Goal: Task Accomplishment & Management: Use online tool/utility

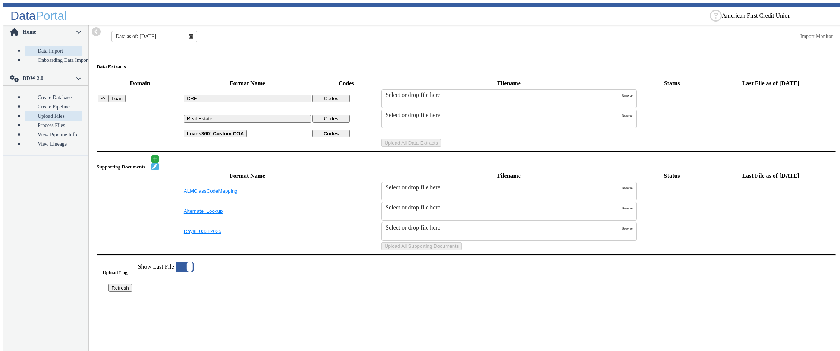
click at [38, 111] on link "Upload Files" at bounding box center [53, 115] width 57 height 9
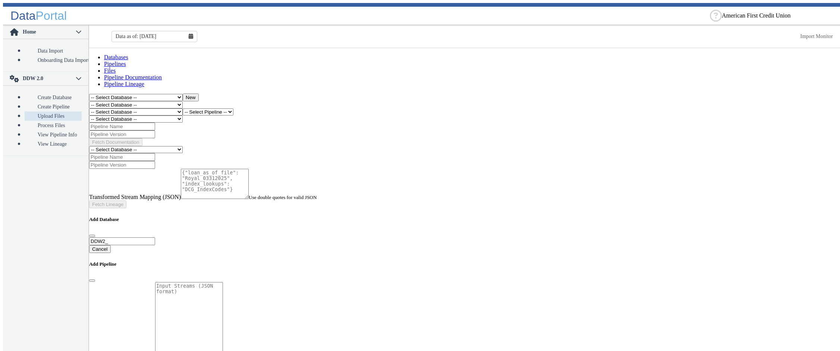
click at [89, 108] on select "-- Select Database -- DDW2_DENIS2_API_DEV DDW2_DENIS3_API_DEV DDW2_DENIS4_API_D…" at bounding box center [136, 111] width 94 height 7
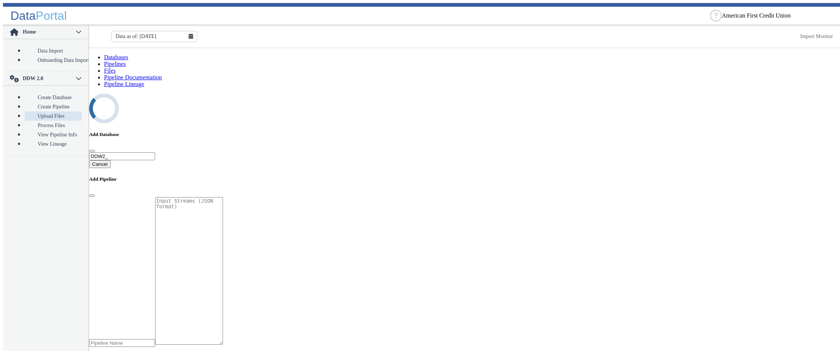
select select "7: Object"
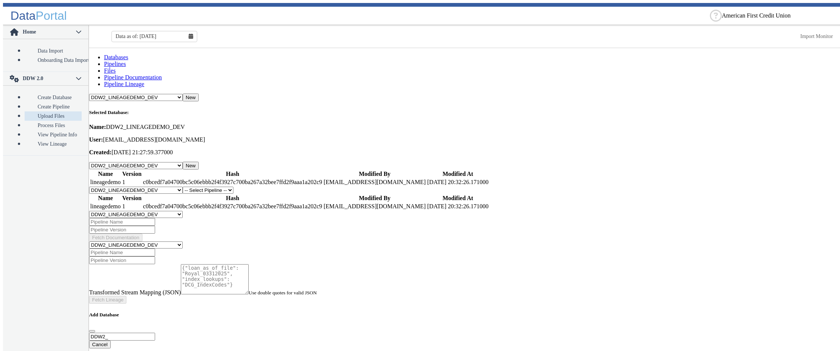
click at [183, 187] on select "-- Select Pipeline -- lineagedemo" at bounding box center [208, 190] width 51 height 7
select select "1: Object"
click option "lineagedemo" at bounding box center [0, 0] width 0 height 0
click at [249, 187] on button "New" at bounding box center [241, 191] width 16 height 8
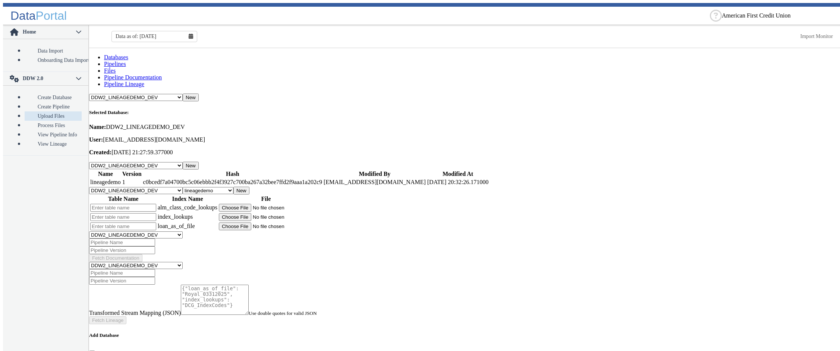
click at [154, 204] on input "text" at bounding box center [123, 208] width 66 height 8
click at [156, 213] on input "text" at bounding box center [123, 217] width 66 height 8
click at [154, 223] on input "text" at bounding box center [123, 227] width 66 height 8
click at [156, 204] on input "text" at bounding box center [123, 208] width 66 height 8
click at [249, 187] on button "New" at bounding box center [241, 191] width 16 height 8
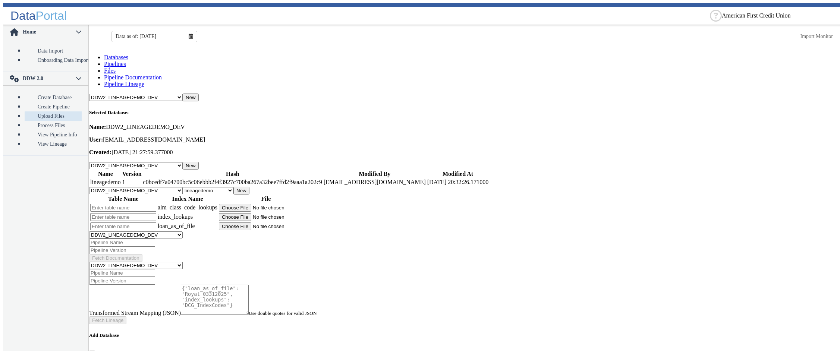
click at [151, 204] on input "text" at bounding box center [123, 208] width 66 height 8
click at [151, 213] on input "text" at bounding box center [123, 217] width 66 height 8
click at [142, 223] on input "text" at bounding box center [123, 227] width 66 height 8
click at [415, 139] on main "Databases Pipelines Files Pipeline Documentation Pipeline Lineage -- Select Dat…" at bounding box center [466, 353] width 754 height 598
click at [126, 62] on link "Pipelines" at bounding box center [115, 64] width 22 height 6
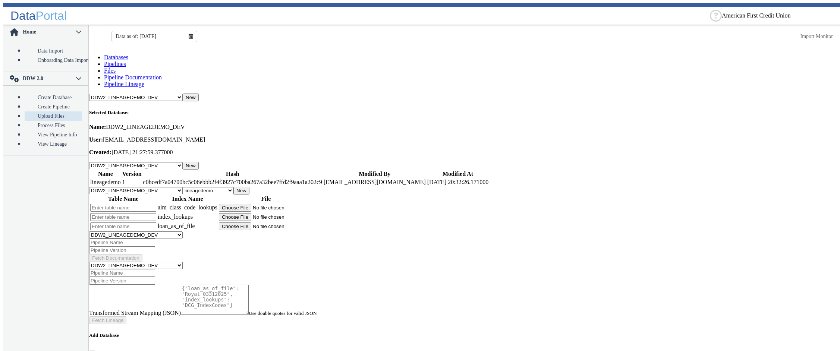
click at [116, 67] on link "Files" at bounding box center [110, 70] width 12 height 6
click at [155, 204] on input "text" at bounding box center [123, 208] width 66 height 8
click at [153, 213] on input "text" at bounding box center [123, 217] width 66 height 8
click at [155, 223] on input "text" at bounding box center [123, 227] width 66 height 8
click at [305, 204] on input "file" at bounding box center [266, 208] width 94 height 8
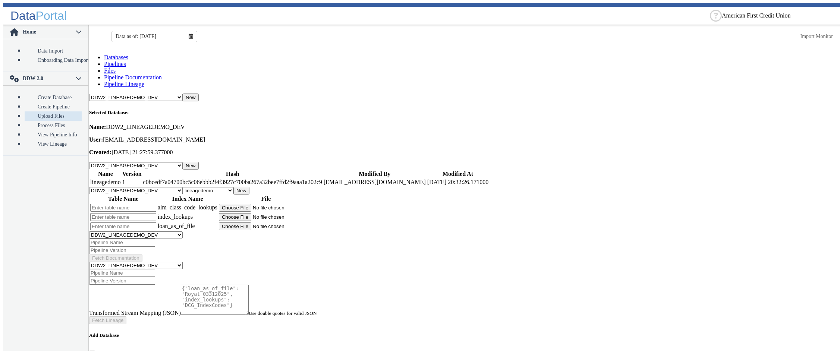
click at [120, 204] on input "text" at bounding box center [123, 208] width 66 height 8
click at [122, 213] on input "text" at bounding box center [123, 217] width 66 height 8
click at [125, 223] on input "text" at bounding box center [123, 227] width 66 height 8
click at [129, 204] on input "text" at bounding box center [123, 208] width 66 height 8
click at [135, 213] on input "text" at bounding box center [123, 217] width 66 height 8
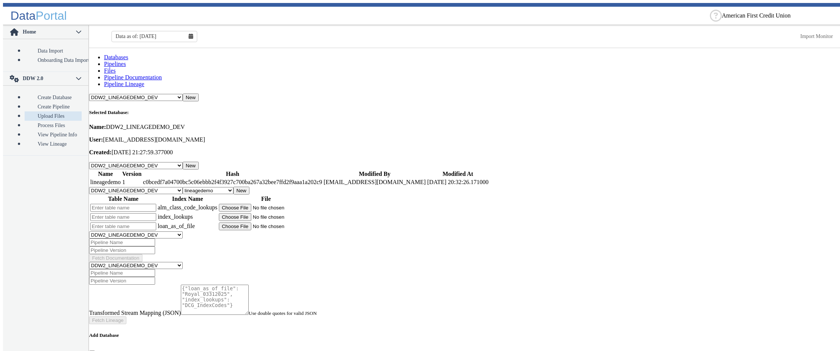
click at [140, 223] on input "text" at bounding box center [123, 227] width 66 height 8
click at [129, 204] on input "text" at bounding box center [123, 208] width 66 height 8
type input "fsdfe"
click at [249, 187] on button "New" at bounding box center [241, 191] width 16 height 8
click at [156, 204] on input "text" at bounding box center [123, 208] width 66 height 8
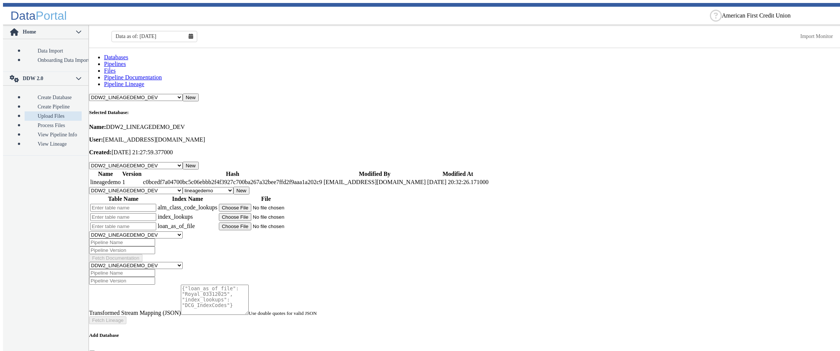
click at [155, 213] on input "text" at bounding box center [123, 217] width 66 height 8
click at [156, 223] on input "text" at bounding box center [123, 227] width 66 height 8
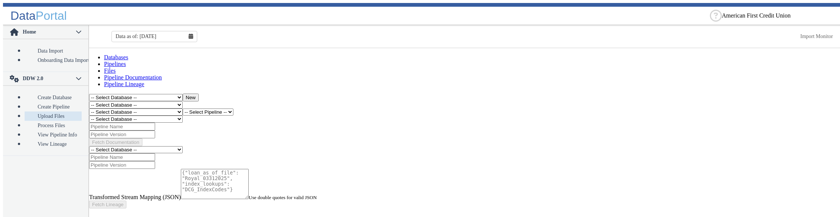
click at [89, 108] on select "-- Select Database -- DDW2_DENIS2_API_DEV DDW2_DENIS3_API_DEV DDW2_DENIS4_API_D…" at bounding box center [136, 111] width 94 height 7
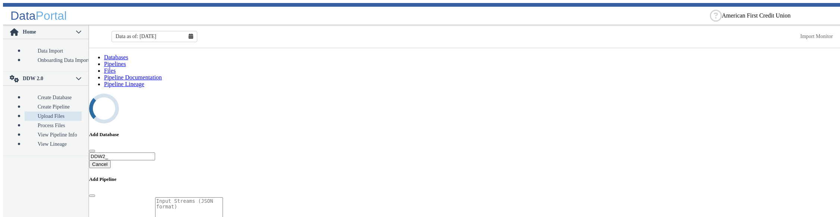
select select "7: Object"
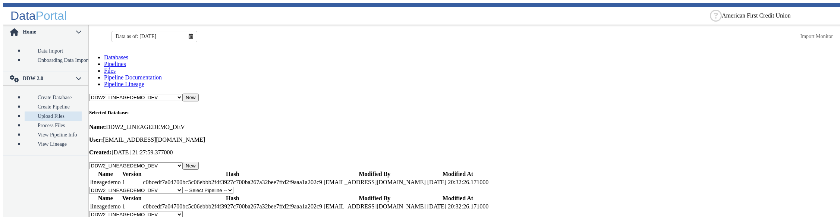
click at [183, 180] on select "-- Select Pipeline -- lineagedemo" at bounding box center [208, 190] width 51 height 7
select select "1: Object"
click option "lineagedemo" at bounding box center [0, 0] width 0 height 0
click at [249, 180] on button "New" at bounding box center [241, 191] width 16 height 8
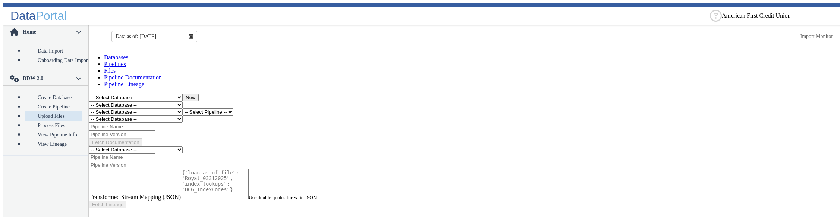
click at [89, 108] on select "-- Select Database -- DDW2_DENIS2_API_DEV DDW2_DENIS3_API_DEV DDW2_DENIS4_API_D…" at bounding box center [136, 111] width 94 height 7
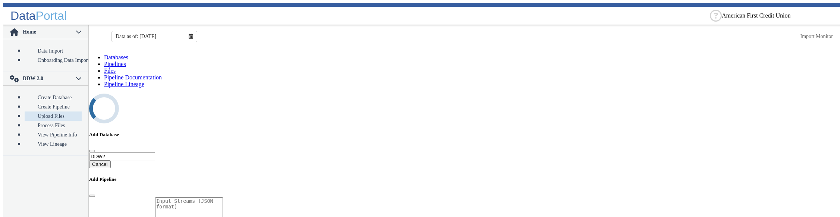
select select "7: Object"
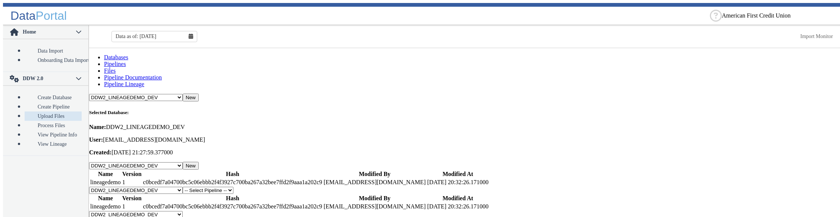
click at [183, 187] on select "-- Select Pipeline -- lineagedemo" at bounding box center [208, 190] width 51 height 7
select select "1: Object"
click option "lineagedemo" at bounding box center [0, 0] width 0 height 0
click at [249, 187] on button "New" at bounding box center [241, 191] width 16 height 8
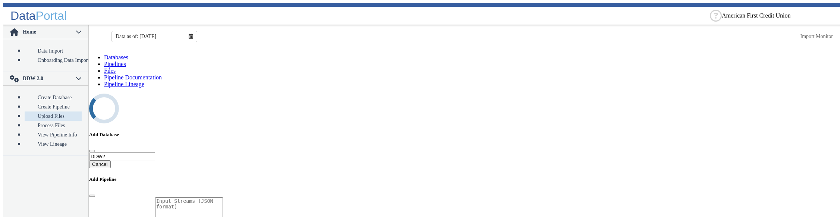
select select "7: Object"
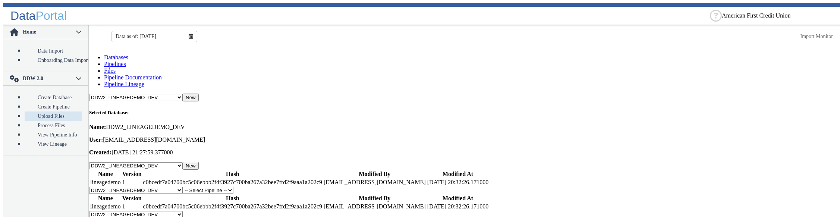
click at [183, 187] on select "-- Select Pipeline -- lineagedemo" at bounding box center [208, 190] width 51 height 7
select select "1: Object"
click option "lineagedemo" at bounding box center [0, 0] width 0 height 0
click at [249, 187] on button "New" at bounding box center [241, 191] width 16 height 8
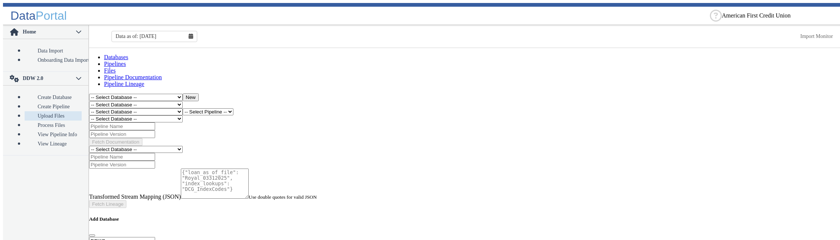
click at [89, 108] on select "-- Select Database -- DDW2_DENIS2_API_DEV DDW2_DENIS3_API_DEV DDW2_DENIS4_API_D…" at bounding box center [136, 111] width 94 height 7
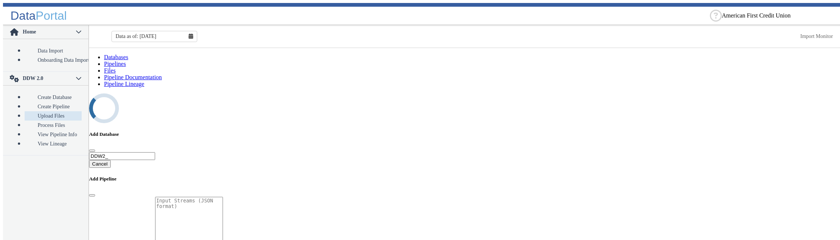
select select "7: Object"
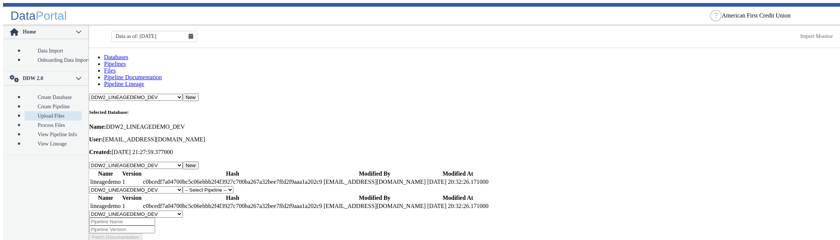
click at [183, 187] on select "-- Select Pipeline -- lineagedemo" at bounding box center [208, 190] width 51 height 7
select select "1: Object"
click option "lineagedemo" at bounding box center [0, 0] width 0 height 0
click at [249, 187] on button "New" at bounding box center [241, 191] width 16 height 8
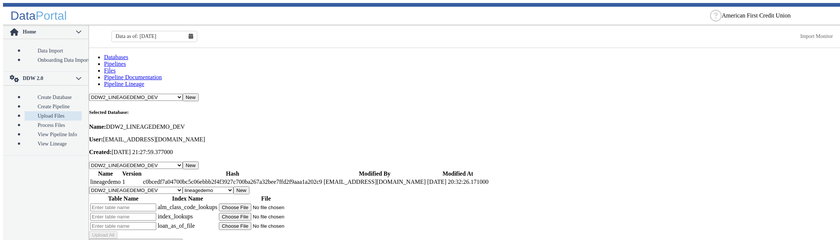
click at [357, 232] on div "Upload All" at bounding box center [466, 236] width 754 height 8
click at [151, 204] on input "text" at bounding box center [123, 208] width 66 height 8
type input "aaaaa"
click at [369, 232] on div "Upload All" at bounding box center [466, 236] width 754 height 8
click at [273, 204] on input "file" at bounding box center [266, 208] width 94 height 8
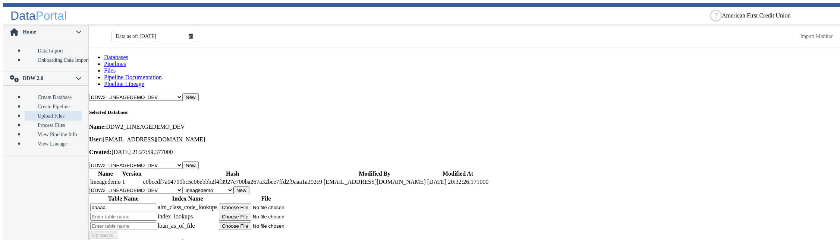
type input "C:\fakepath\trace.log"
click at [355, 232] on div "Upload All" at bounding box center [466, 236] width 754 height 8
click at [143, 213] on input "text" at bounding box center [123, 217] width 66 height 8
type input "aaa"
click at [154, 223] on input "text" at bounding box center [123, 227] width 66 height 8
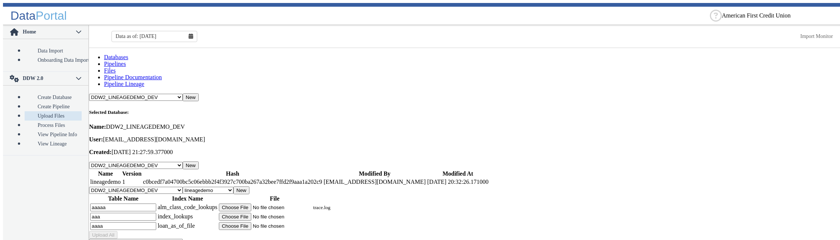
type input "aaaa"
click at [271, 213] on input "file" at bounding box center [266, 217] width 94 height 8
type input "C:\fakepath\main.bicep"
click at [265, 223] on input "file" at bounding box center [266, 227] width 94 height 8
type input "C:\fakepath\main.bicep"
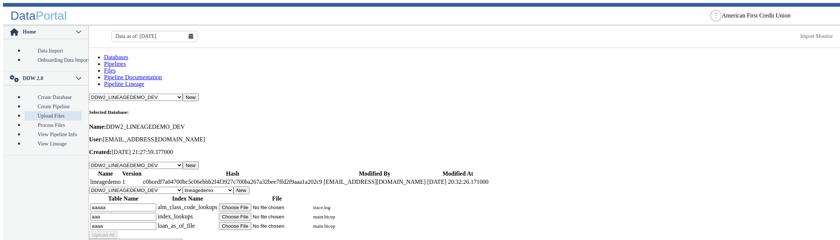
click at [355, 232] on div "Upload All" at bounding box center [466, 236] width 754 height 8
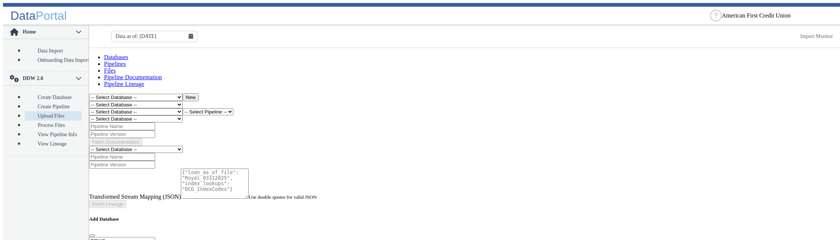
click at [89, 108] on select "-- Select Database -- DDW2_DENIS2_API_DEV DDW2_DENIS3_API_DEV DDW2_DENIS4_API_D…" at bounding box center [136, 111] width 94 height 7
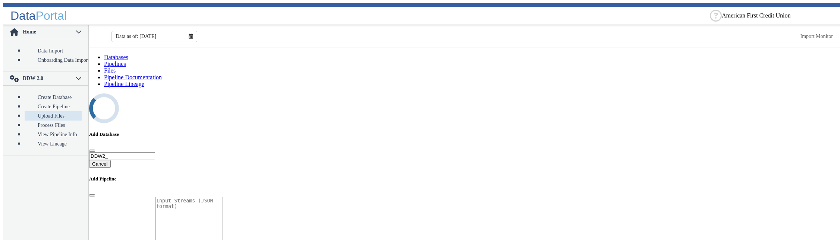
select select "7: Object"
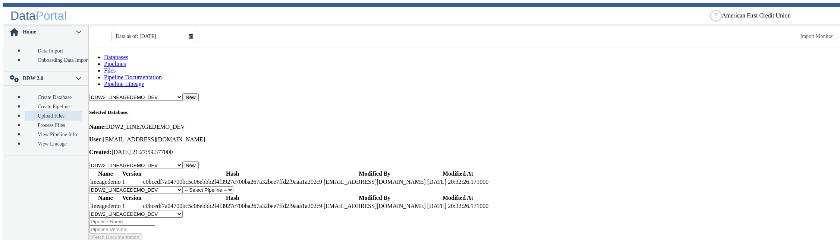
click at [183, 187] on select "-- Select Pipeline -- lineagedemo" at bounding box center [208, 190] width 51 height 7
select select "1: Object"
click option "lineagedemo" at bounding box center [0, 0] width 0 height 0
click at [249, 187] on button "New" at bounding box center [241, 191] width 16 height 8
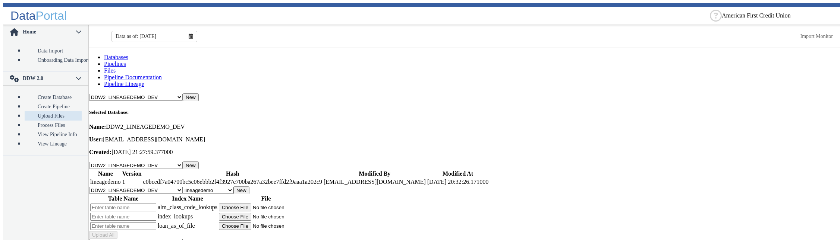
click at [352, 232] on div "Upload All" at bounding box center [466, 236] width 754 height 8
click at [149, 204] on input "text" at bounding box center [123, 208] width 66 height 8
type input "sssss"
click at [276, 204] on input "file" at bounding box center [266, 208] width 94 height 8
type input "C:\fakepath\trace.log"
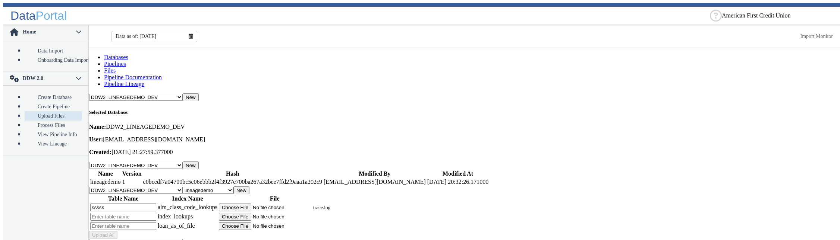
click at [156, 213] on input "text" at bounding box center [123, 217] width 66 height 8
type input "ssss"
click at [276, 213] on input "file" at bounding box center [266, 217] width 94 height 8
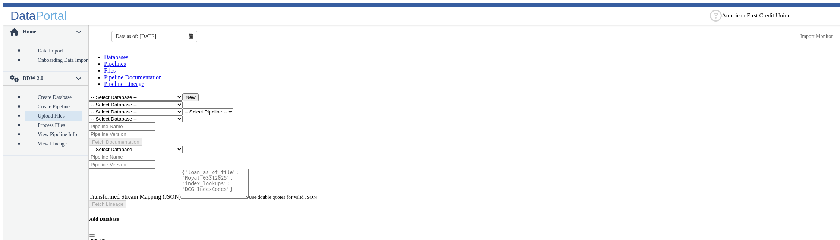
click at [89, 108] on select "-- Select Database -- DDW2_DENIS2_API_DEV DDW2_DENIS3_API_DEV DDW2_DENIS4_API_D…" at bounding box center [136, 111] width 94 height 7
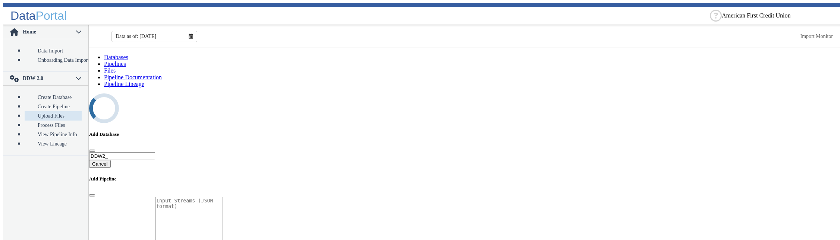
select select "7: Object"
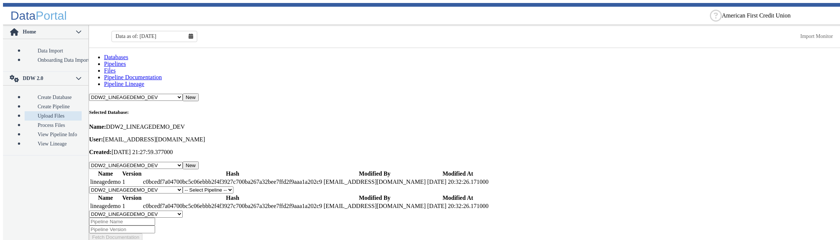
click at [183, 187] on select "-- Select Pipeline -- lineagedemo" at bounding box center [208, 190] width 51 height 7
select select "1: Object"
click option "lineagedemo" at bounding box center [0, 0] width 0 height 0
click at [249, 187] on button "New" at bounding box center [241, 191] width 16 height 8
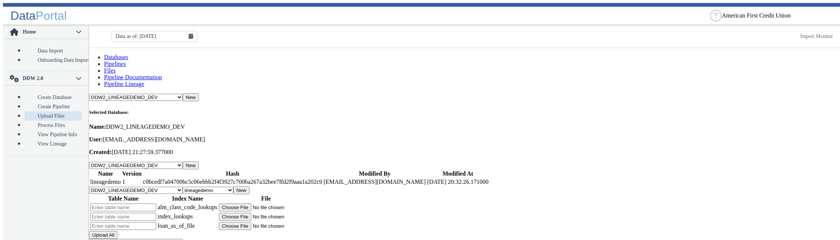
click at [156, 204] on input "text" at bounding box center [123, 208] width 66 height 8
type input "aaaa"
click at [273, 204] on input "file" at bounding box center [266, 208] width 94 height 8
type input "C:\fakepath\trace.log"
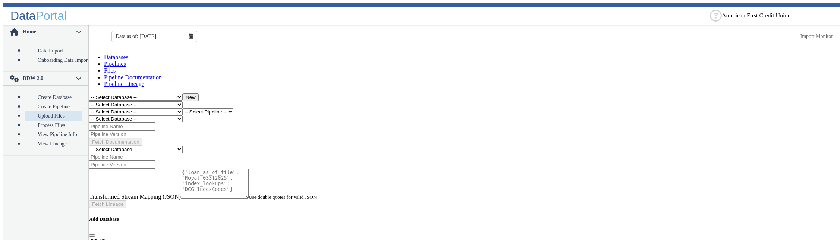
click at [89, 108] on select "-- Select Database -- DDW2_DENIS2_API_DEV DDW2_DENIS3_API_DEV DDW2_DENIS4_API_D…" at bounding box center [136, 111] width 94 height 7
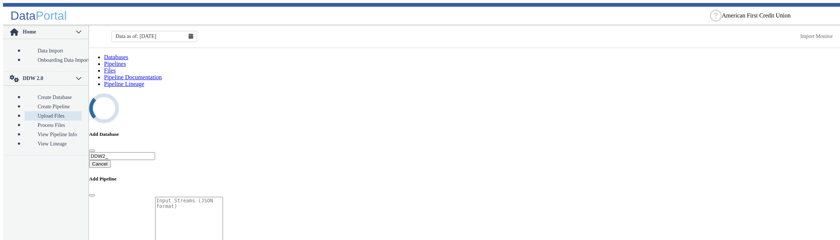
select select "7: Object"
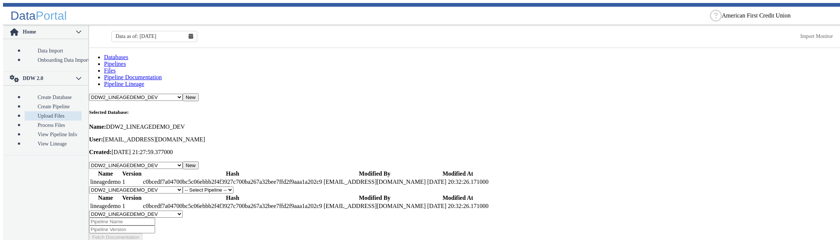
click at [183, 187] on select "-- Select Pipeline -- lineagedemo" at bounding box center [208, 190] width 51 height 7
select select "1: Object"
click option "lineagedemo" at bounding box center [0, 0] width 0 height 0
click at [249, 187] on button "New" at bounding box center [241, 191] width 16 height 8
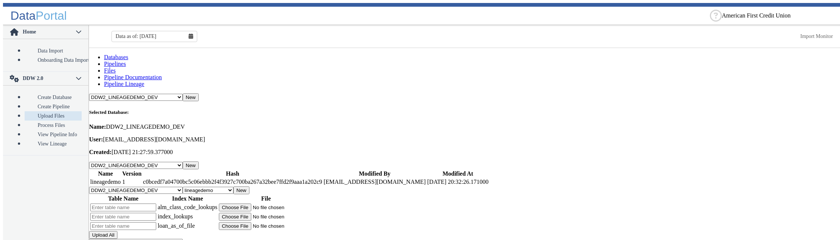
click at [117, 232] on button "Upload All" at bounding box center [103, 236] width 28 height 8
click at [274, 204] on input "file" at bounding box center [266, 208] width 94 height 8
type input "C:\fakepath\trace.log"
click at [267, 213] on input "file" at bounding box center [266, 217] width 94 height 8
type input "C:\fakepath\trace.log"
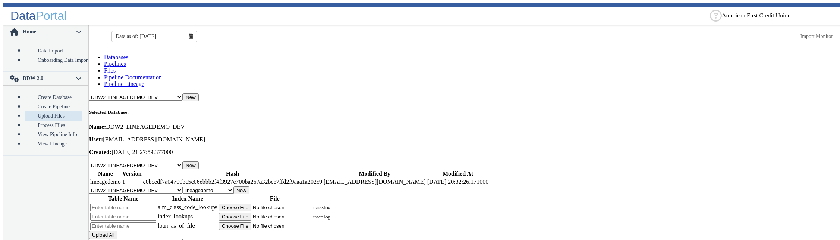
click at [264, 223] on input "file" at bounding box center [266, 227] width 94 height 8
type input "C:\fakepath\main.bicep"
click at [156, 204] on input "text" at bounding box center [123, 208] width 66 height 8
type input "b"
click at [156, 213] on input "text" at bounding box center [123, 217] width 66 height 8
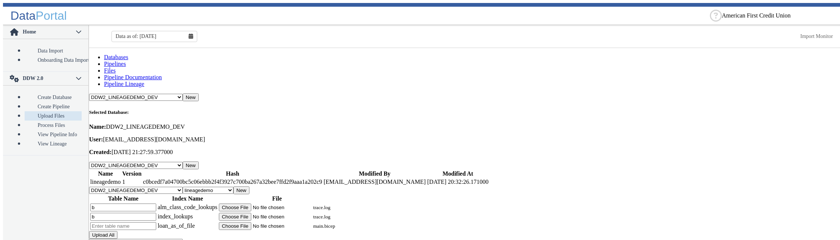
type input "b"
click at [151, 223] on input "text" at bounding box center [123, 227] width 66 height 8
type input "b"
click at [133, 213] on input "b" at bounding box center [123, 217] width 66 height 8
type input "b1"
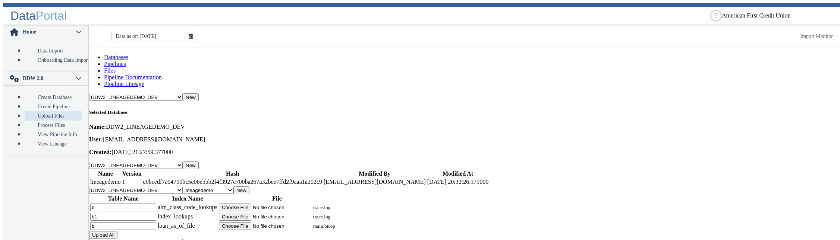
click at [136, 223] on input "b" at bounding box center [123, 227] width 66 height 8
type input "b2"
click at [130, 213] on input "b1" at bounding box center [123, 217] width 66 height 8
click at [135, 223] on input "b2" at bounding box center [123, 227] width 66 height 8
click at [135, 213] on input "b1" at bounding box center [123, 217] width 66 height 8
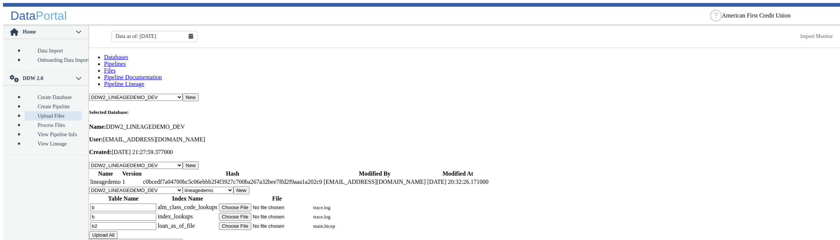
type input "b"
click at [125, 223] on input "b2" at bounding box center [123, 227] width 66 height 8
type input "b"
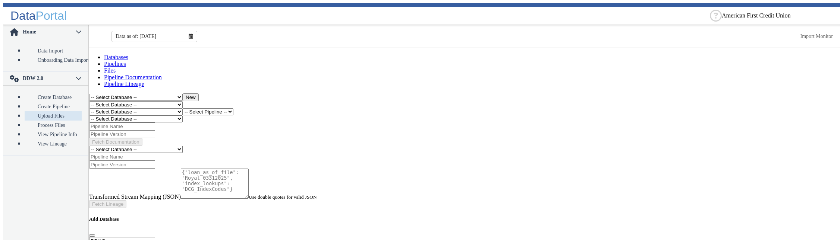
click at [89, 108] on select "-- Select Database -- DDW2_DENIS2_API_DEV DDW2_DENIS3_API_DEV DDW2_DENIS4_API_D…" at bounding box center [136, 111] width 94 height 7
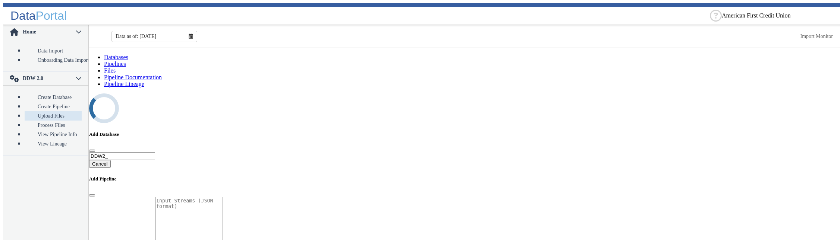
select select "7: Object"
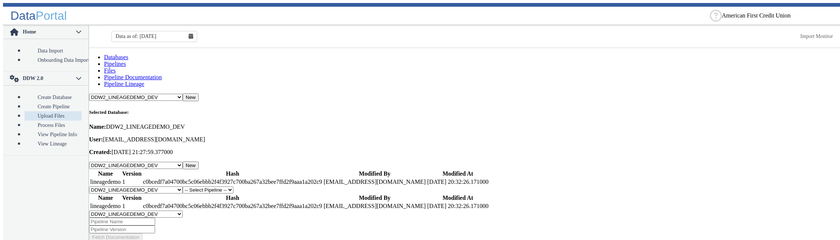
click at [183, 187] on select "-- Select Pipeline -- lineagedemo" at bounding box center [208, 190] width 51 height 7
select select "1: Object"
click option "lineagedemo" at bounding box center [0, 0] width 0 height 0
click at [249, 187] on button "New" at bounding box center [241, 191] width 16 height 8
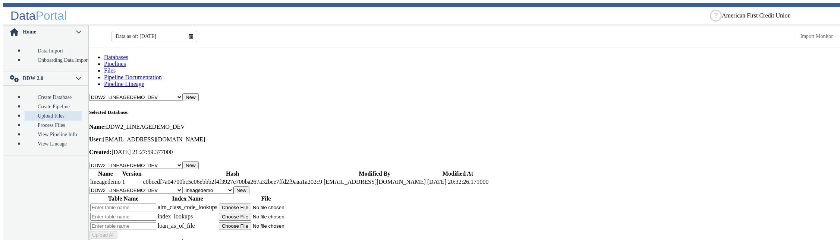
click at [143, 204] on input "text" at bounding box center [123, 208] width 66 height 8
type input "a"
click at [136, 213] on input "text" at bounding box center [123, 217] width 66 height 8
type input "b"
click at [135, 223] on input "text" at bounding box center [123, 227] width 66 height 8
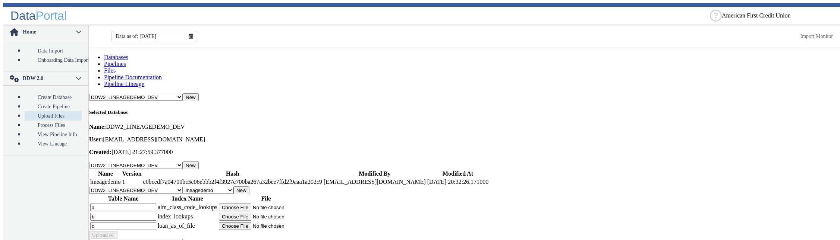
type input "c"
click at [273, 204] on input "file" at bounding box center [266, 208] width 94 height 8
type input "C:\fakepath\main.bicep"
click at [268, 213] on input "file" at bounding box center [266, 217] width 94 height 8
type input "C:\fakepath\trace.log"
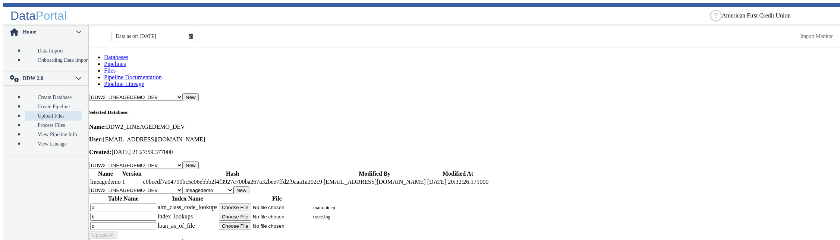
click at [273, 223] on input "file" at bounding box center [266, 227] width 94 height 8
type input "C:\fakepath\trace.log"
click at [151, 223] on input "c" at bounding box center [123, 227] width 66 height 8
type input "a"
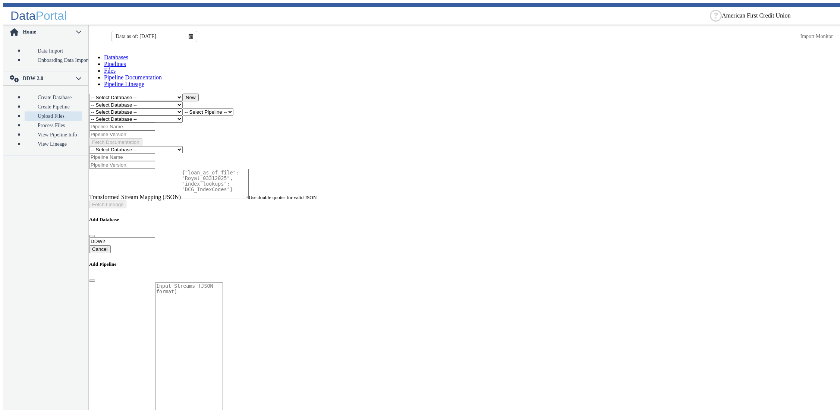
click at [89, 108] on select "-- Select Database -- DDW2_DENIS2_API_DEV DDW2_DENIS3_API_DEV DDW2_DENIS4_API_D…" at bounding box center [136, 111] width 94 height 7
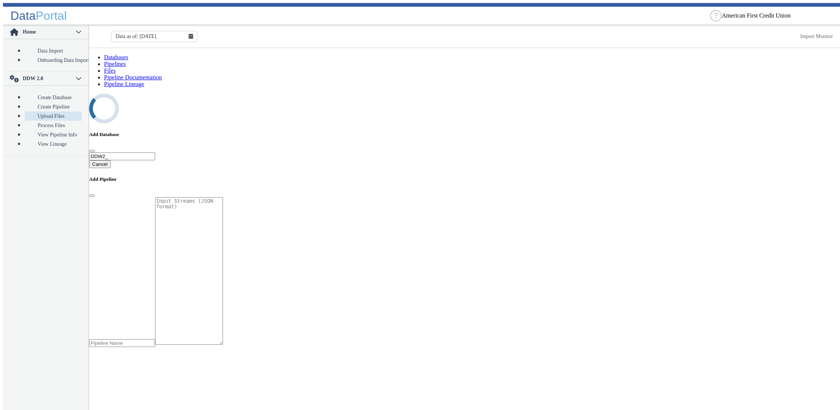
select select "7: Object"
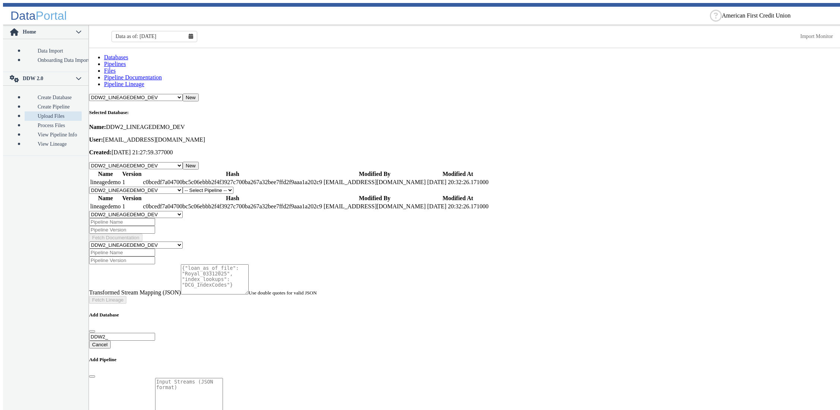
click at [183, 187] on select "-- Select Pipeline -- lineagedemo" at bounding box center [208, 190] width 51 height 7
select select "1: Object"
click option "lineagedemo" at bounding box center [0, 0] width 0 height 0
click at [249, 187] on button "New" at bounding box center [241, 191] width 16 height 8
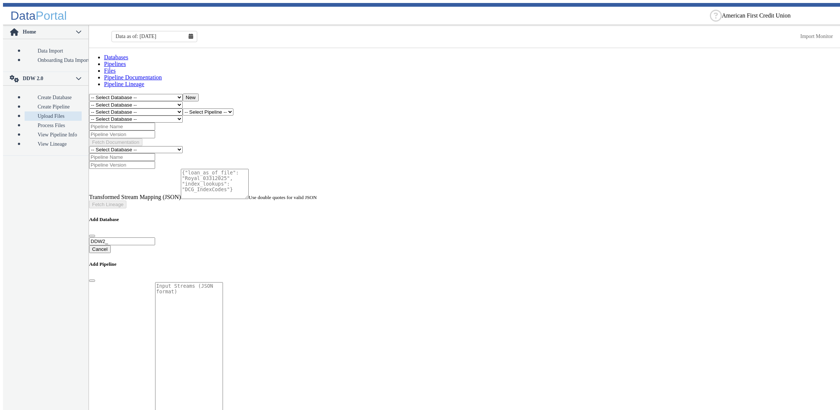
click at [89, 108] on select "-- Select Database -- DDW2_DENIS2_API_DEV DDW2_DENIS3_API_DEV DDW2_DENIS4_API_D…" at bounding box center [136, 111] width 94 height 7
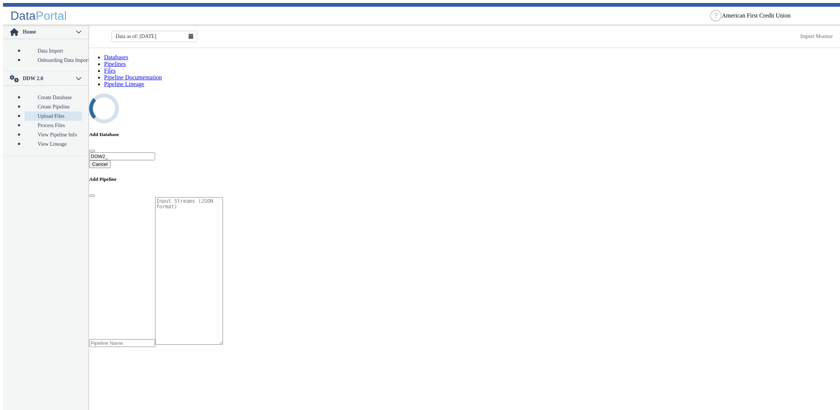
select select "7: Object"
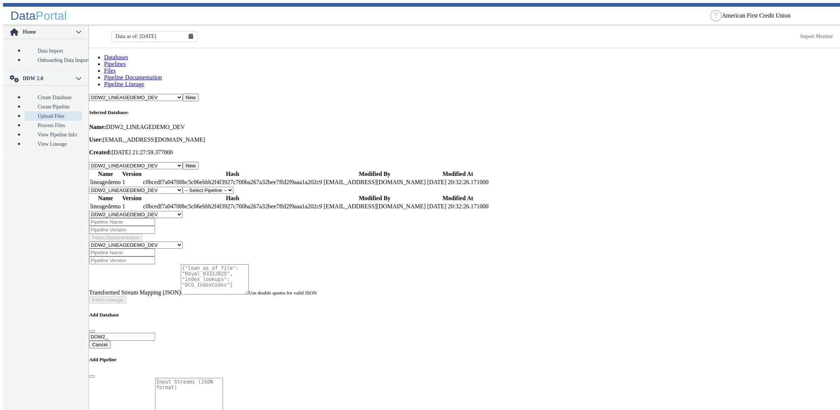
click at [183, 187] on select "-- Select Pipeline -- lineagedemo" at bounding box center [208, 190] width 51 height 7
select select "1: Object"
click option "lineagedemo" at bounding box center [0, 0] width 0 height 0
click at [249, 187] on button "New" at bounding box center [241, 191] width 16 height 8
